Goal: Book appointment/travel/reservation

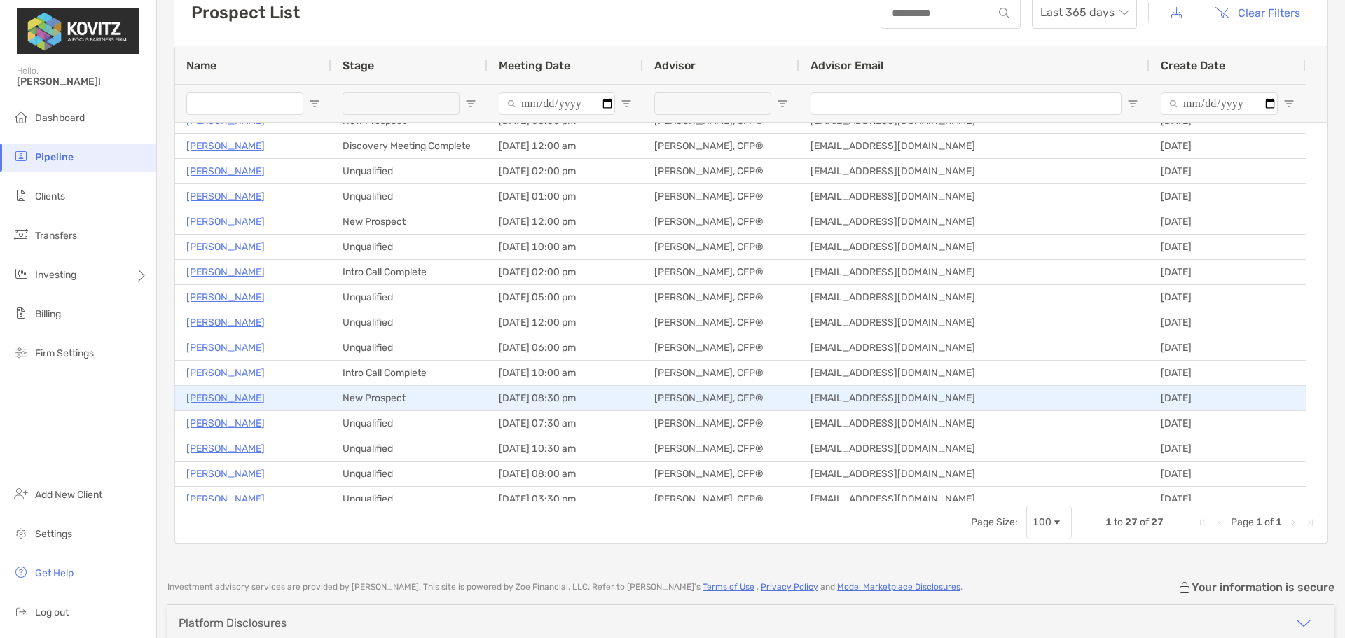
scroll to position [210, 0]
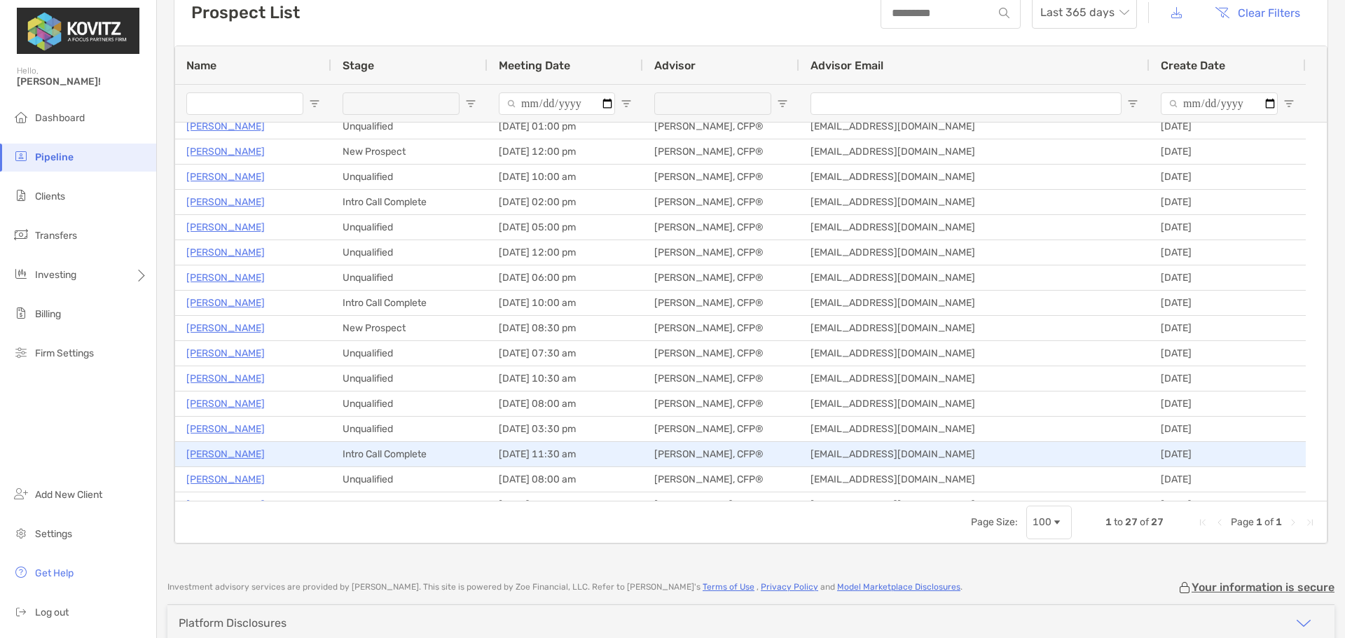
click at [226, 450] on p "[PERSON_NAME]" at bounding box center [225, 454] width 78 height 18
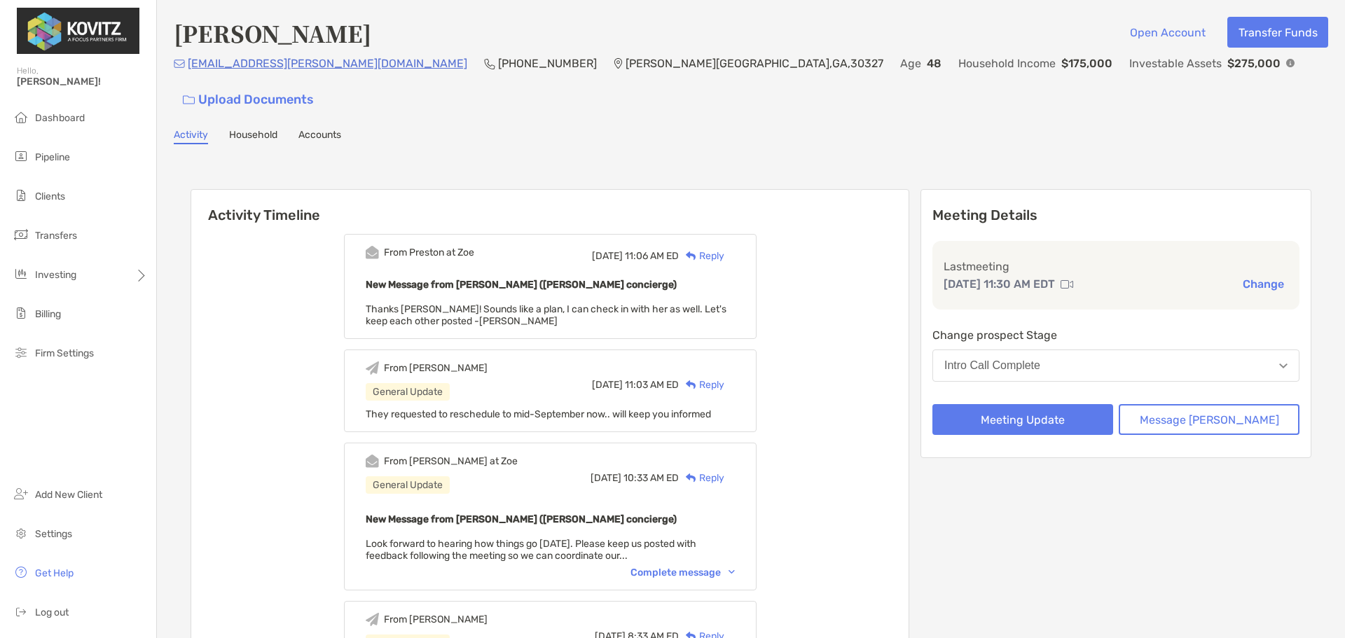
click at [1260, 277] on button "Change" at bounding box center [1263, 284] width 50 height 15
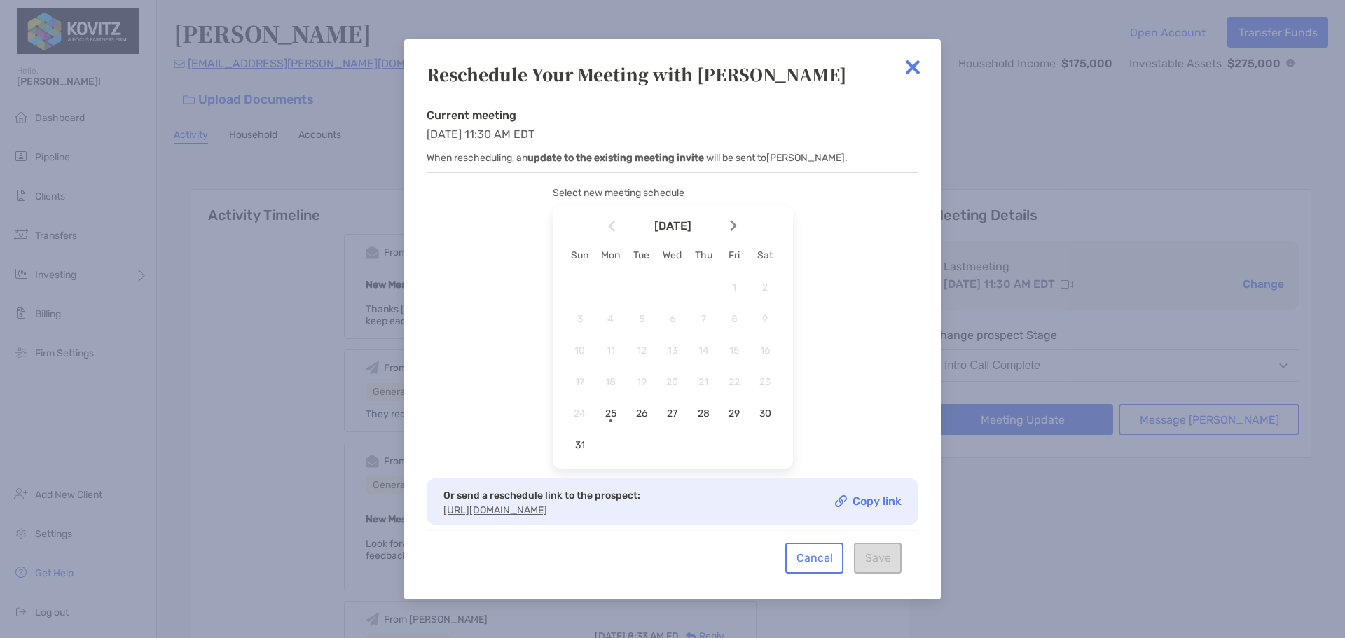
click at [734, 228] on img at bounding box center [733, 226] width 7 height 12
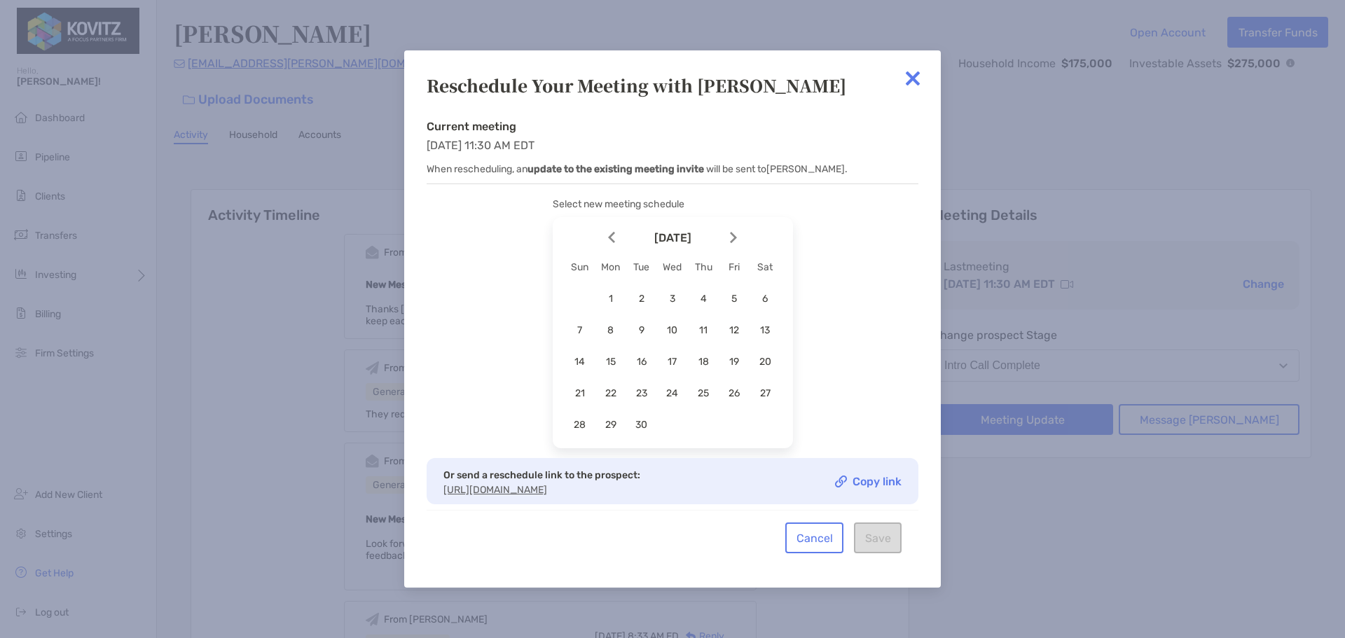
click at [733, 232] on img at bounding box center [733, 238] width 7 height 12
click at [737, 294] on span "3" at bounding box center [734, 299] width 24 height 12
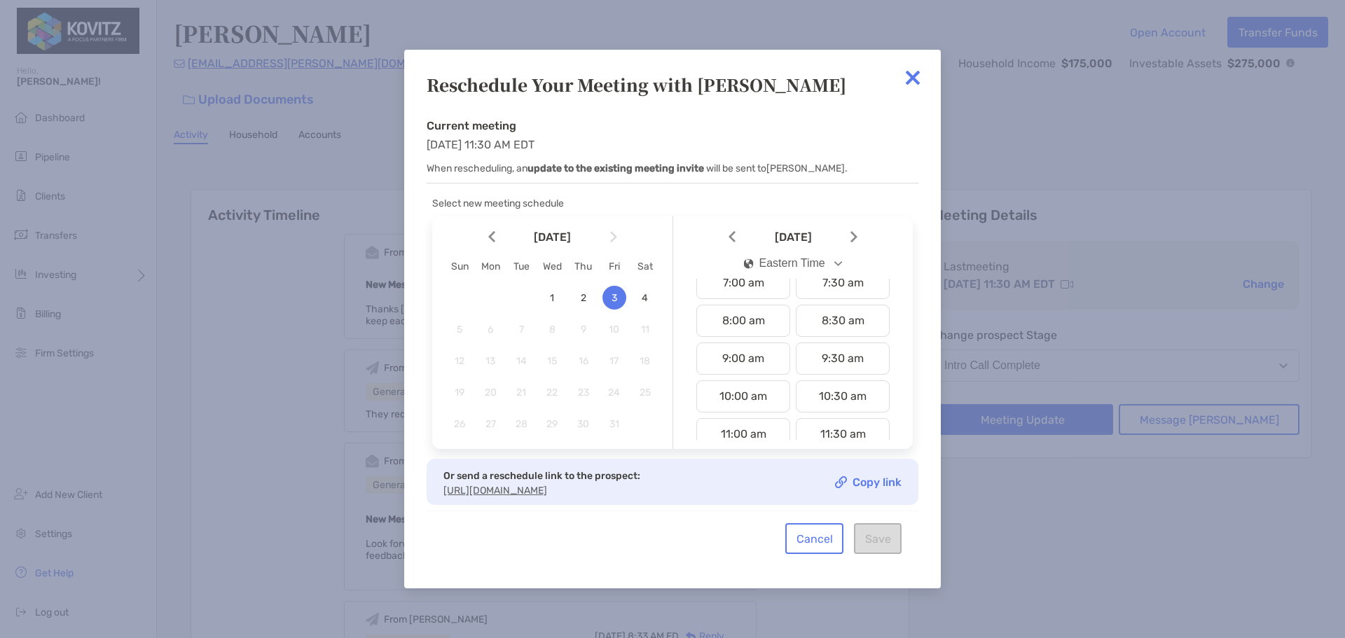
scroll to position [280, 0]
click at [755, 430] on div "11:00 am" at bounding box center [743, 431] width 94 height 32
click at [882, 545] on button "Save" at bounding box center [878, 538] width 48 height 31
